Goal: Information Seeking & Learning: Learn about a topic

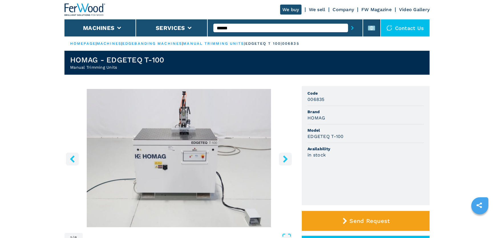
type input "******"
click at [348, 21] on button "submit-button" at bounding box center [352, 27] width 9 height 13
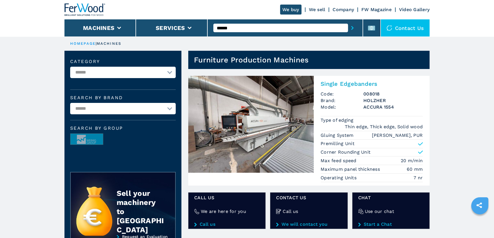
click at [272, 93] on img at bounding box center [251, 124] width 126 height 97
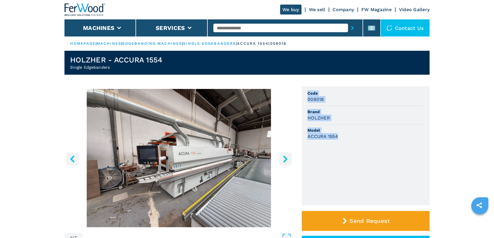
drag, startPoint x: 307, startPoint y: 91, endPoint x: 337, endPoint y: 136, distance: 54.4
click at [337, 136] on ul "Code 008018 Brand HOLZHER Model ACCURA 1554" at bounding box center [366, 145] width 128 height 119
copy ul "Code 008018 Brand HOLZHER Model ACCURA 1554"
click at [236, 29] on input "text" at bounding box center [281, 28] width 134 height 9
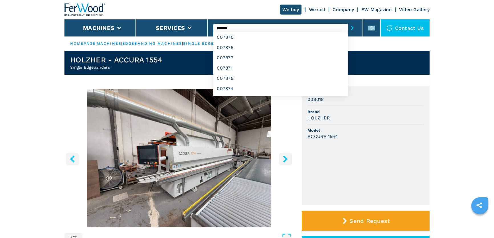
type input "******"
click at [348, 21] on button "submit-button" at bounding box center [352, 27] width 9 height 13
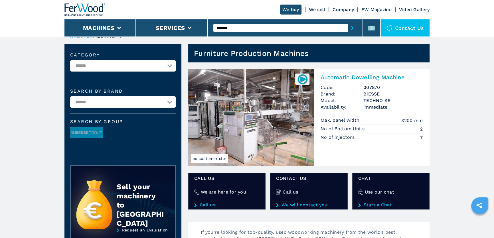
scroll to position [26, 0]
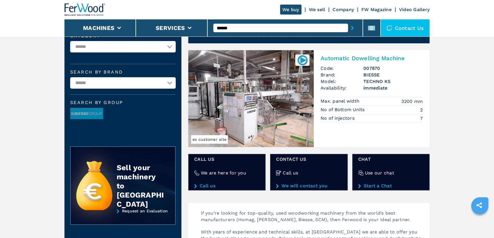
click at [323, 85] on span "Availability:" at bounding box center [342, 88] width 43 height 7
